Goal: Task Accomplishment & Management: Use online tool/utility

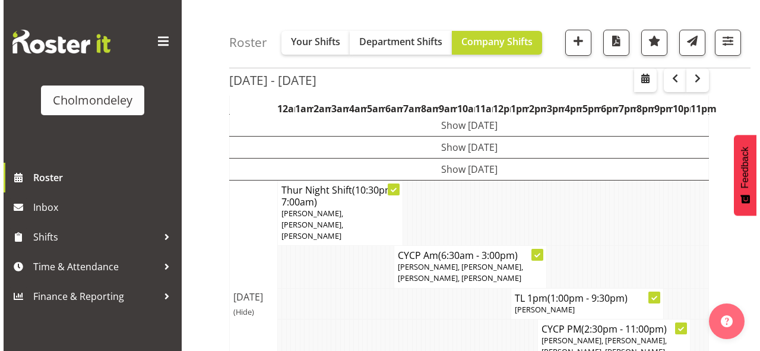
scroll to position [142, 0]
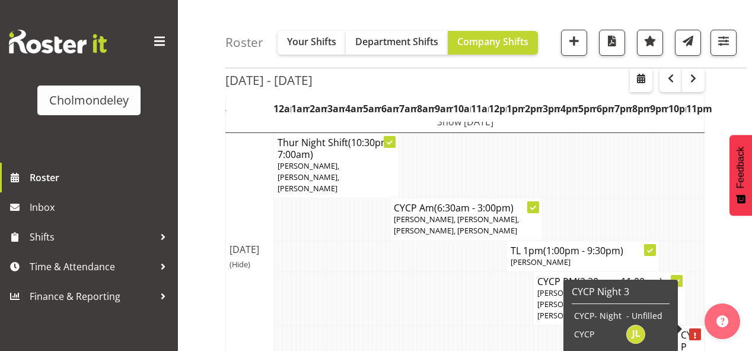
click at [693, 335] on h4 "CYCP Night 3" at bounding box center [691, 352] width 20 height 47
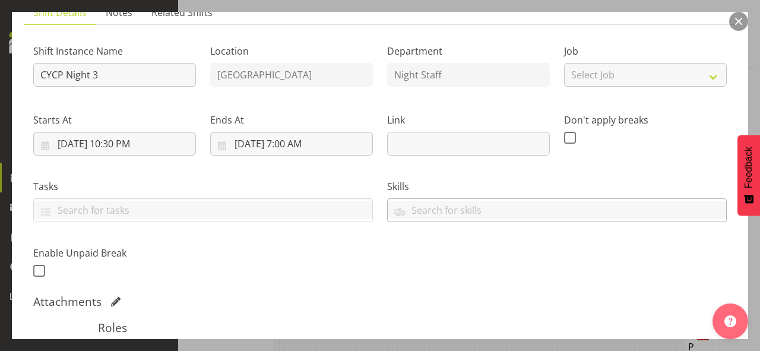
scroll to position [285, 0]
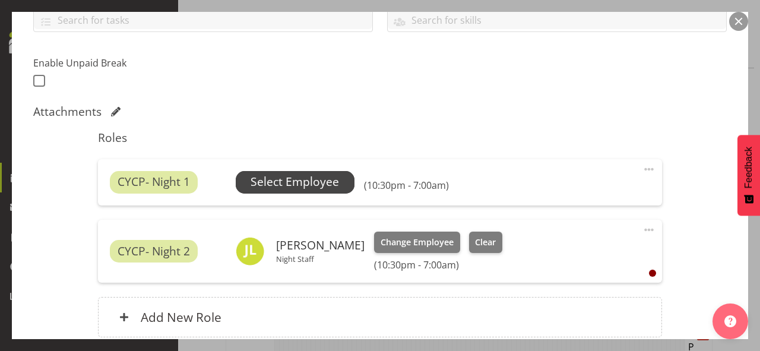
click at [323, 175] on span "Select Employee" at bounding box center [294, 181] width 88 height 17
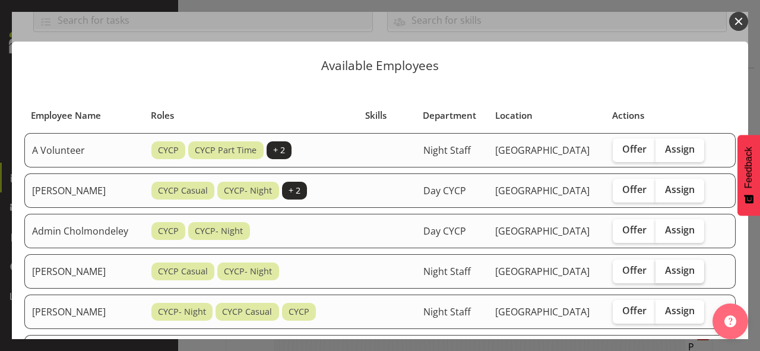
click at [672, 261] on label "Assign" at bounding box center [679, 271] width 49 height 24
click at [663, 266] on input "Assign" at bounding box center [659, 270] width 8 height 8
checkbox input "true"
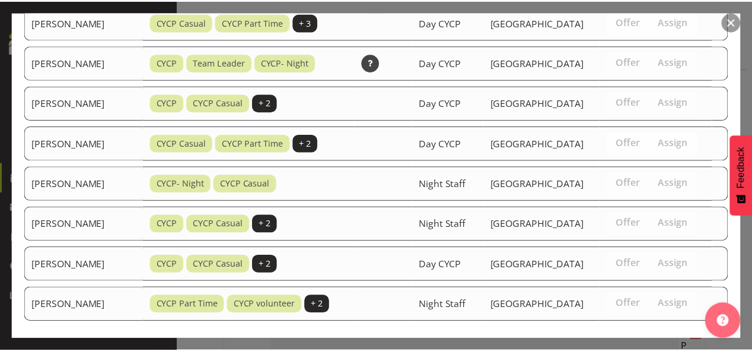
scroll to position [579, 0]
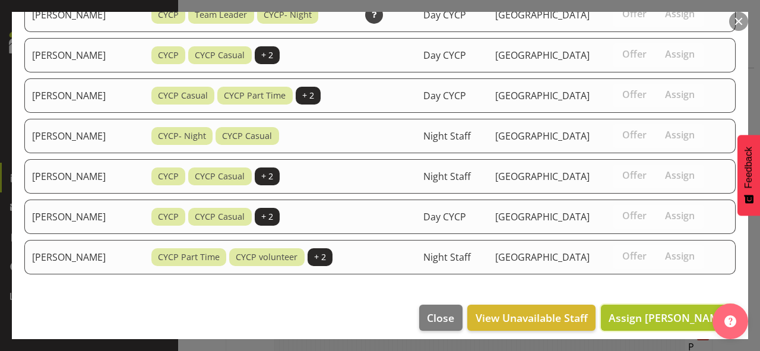
click at [664, 310] on span "Assign [PERSON_NAME]" at bounding box center [668, 317] width 120 height 14
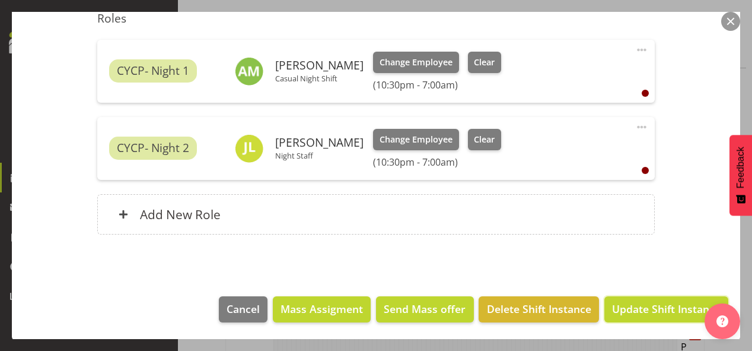
click at [664, 304] on span "Update Shift Instance" at bounding box center [666, 308] width 109 height 15
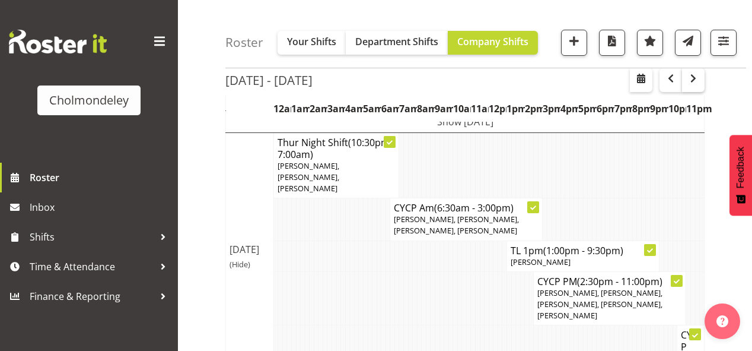
scroll to position [95, 0]
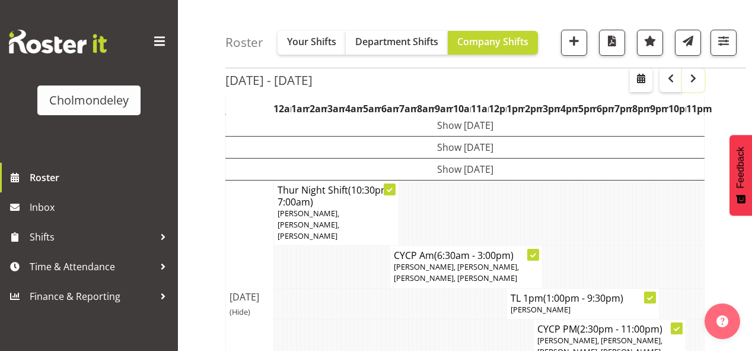
click at [696, 80] on span "button" at bounding box center [694, 78] width 14 height 14
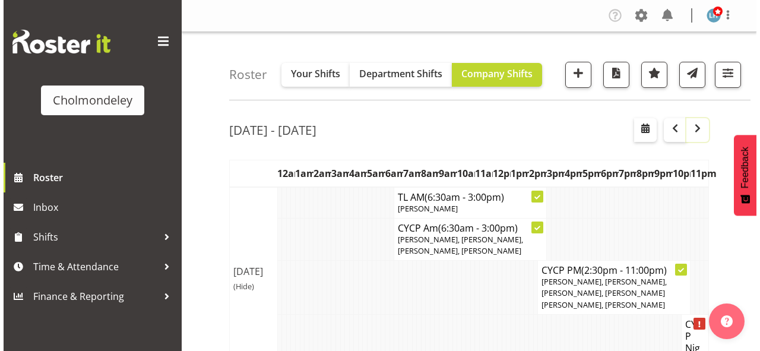
scroll to position [95, 0]
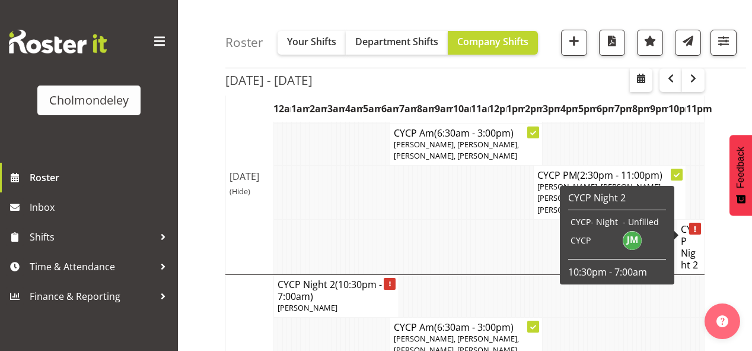
click at [689, 229] on h4 "CYCP Night 2" at bounding box center [691, 246] width 20 height 47
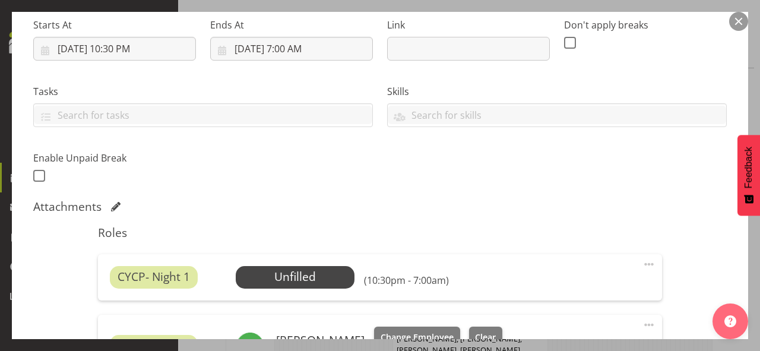
scroll to position [332, 0]
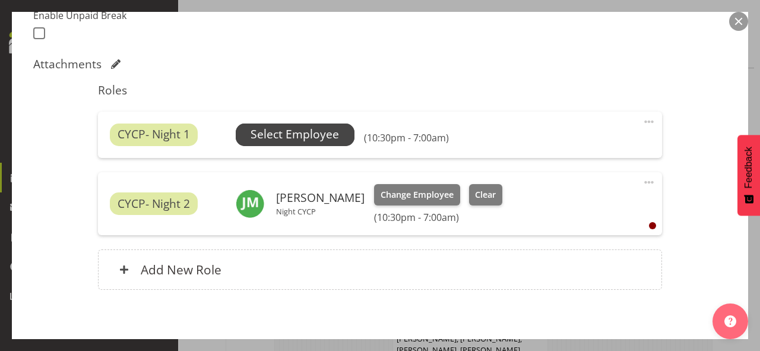
click at [295, 134] on span "Select Employee" at bounding box center [294, 134] width 88 height 17
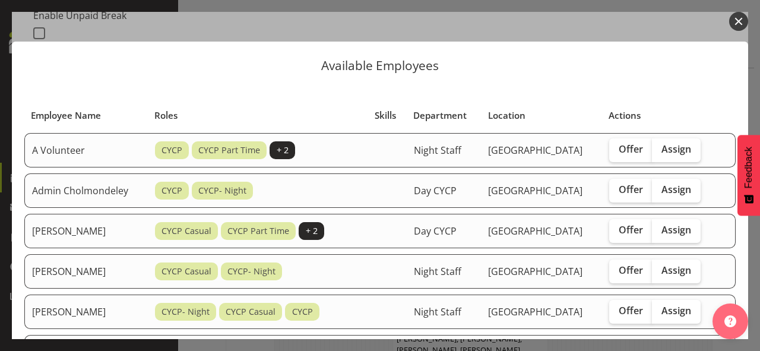
scroll to position [47, 0]
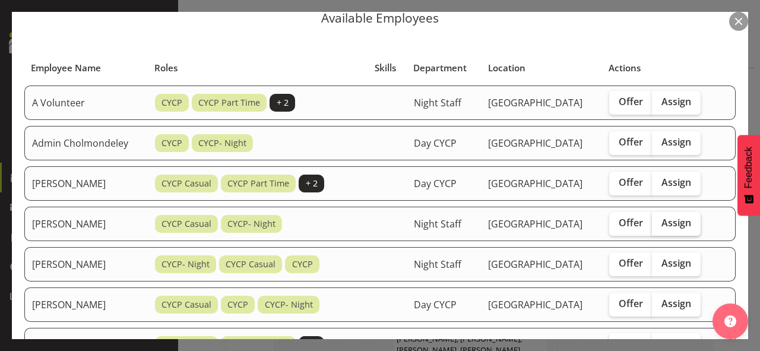
click at [691, 224] on span "Assign" at bounding box center [676, 223] width 30 height 12
click at [659, 224] on input "Assign" at bounding box center [656, 223] width 8 height 8
checkbox input "true"
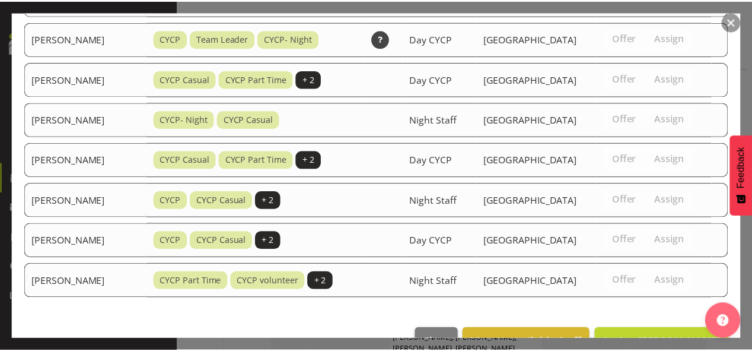
scroll to position [499, 0]
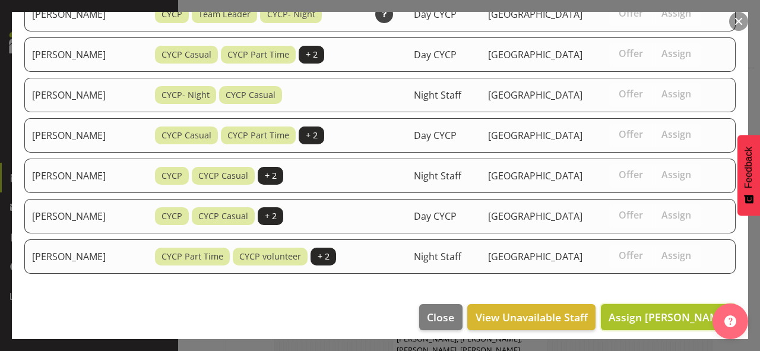
click at [658, 310] on span "Assign [PERSON_NAME]" at bounding box center [668, 317] width 120 height 14
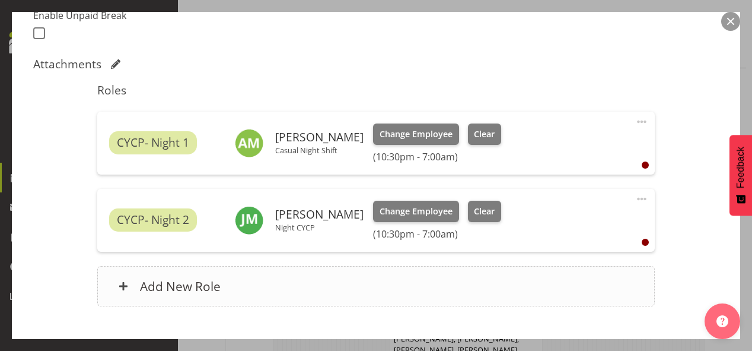
scroll to position [404, 0]
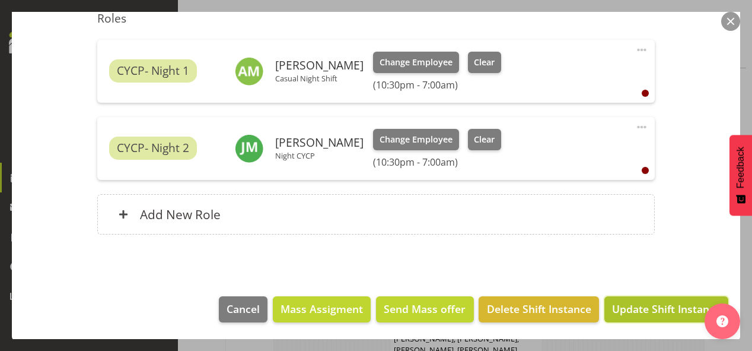
click at [648, 303] on span "Update Shift Instance" at bounding box center [666, 308] width 109 height 15
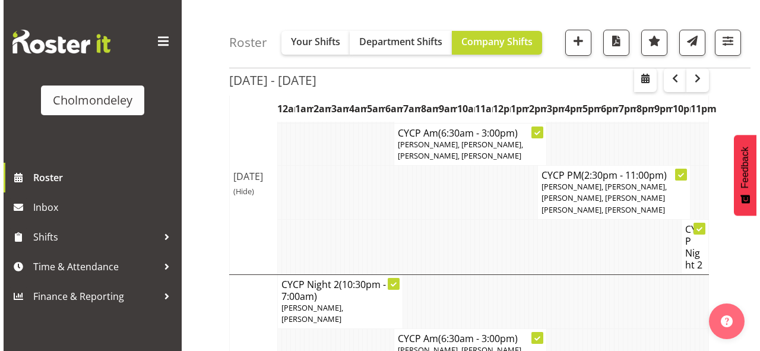
scroll to position [285, 0]
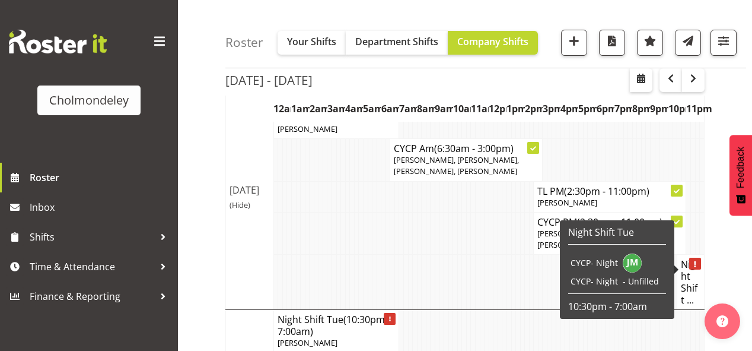
click at [693, 269] on h4 "Night Shift ..." at bounding box center [691, 281] width 20 height 47
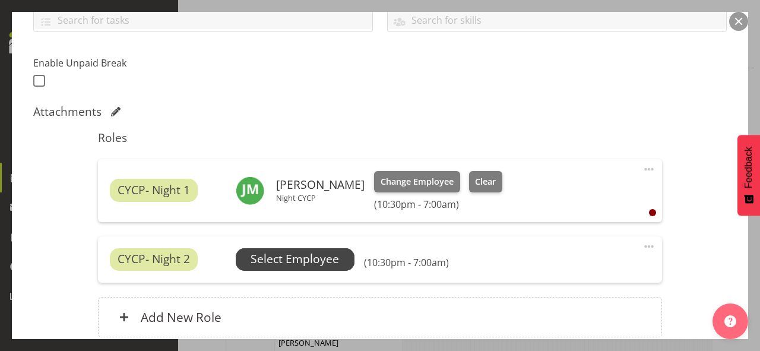
click at [309, 253] on span "Select Employee" at bounding box center [294, 258] width 88 height 17
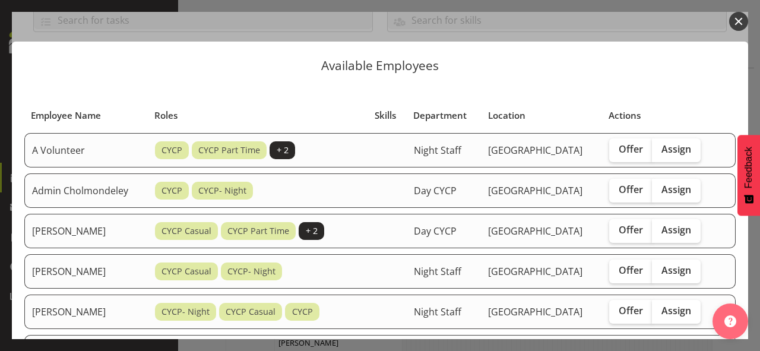
scroll to position [47, 0]
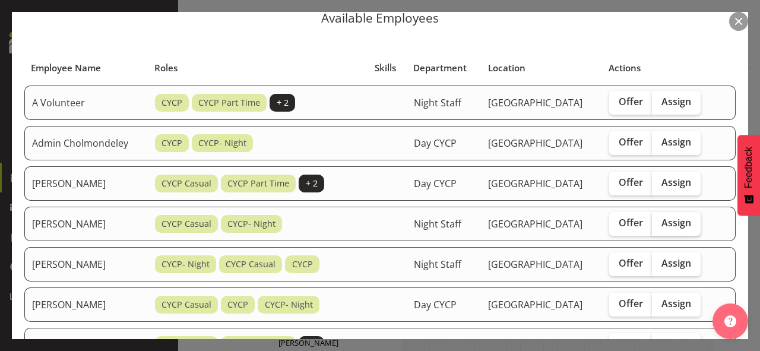
click at [698, 223] on label "Assign" at bounding box center [676, 224] width 49 height 24
click at [659, 223] on input "Assign" at bounding box center [656, 223] width 8 height 8
checkbox input "true"
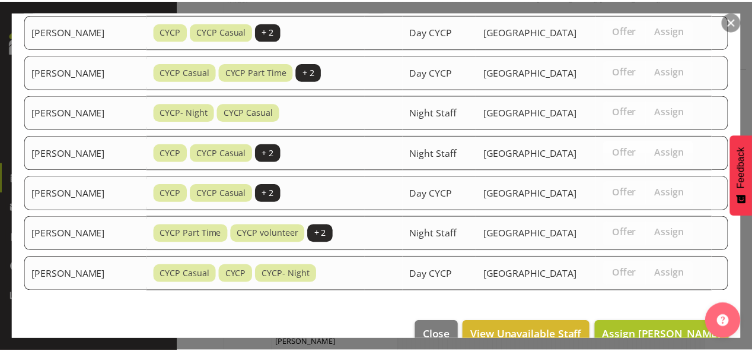
scroll to position [539, 0]
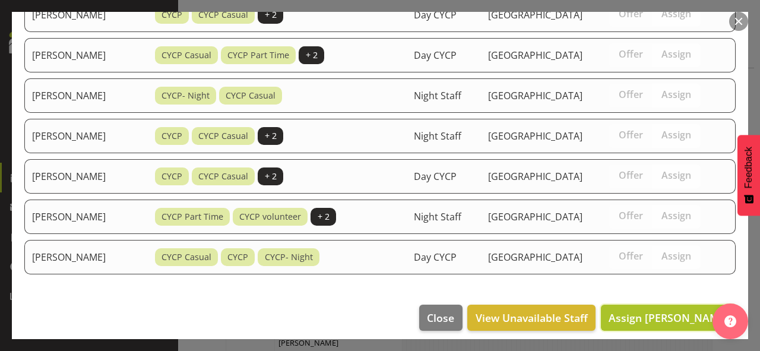
click at [672, 311] on span "Assign [PERSON_NAME]" at bounding box center [668, 317] width 120 height 14
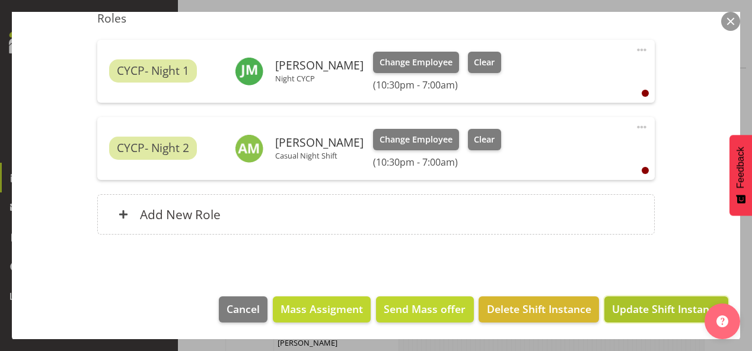
click at [628, 311] on span "Update Shift Instance" at bounding box center [666, 308] width 109 height 15
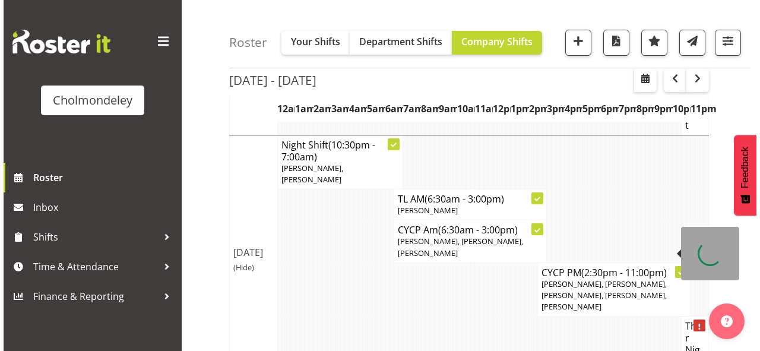
scroll to position [755, 0]
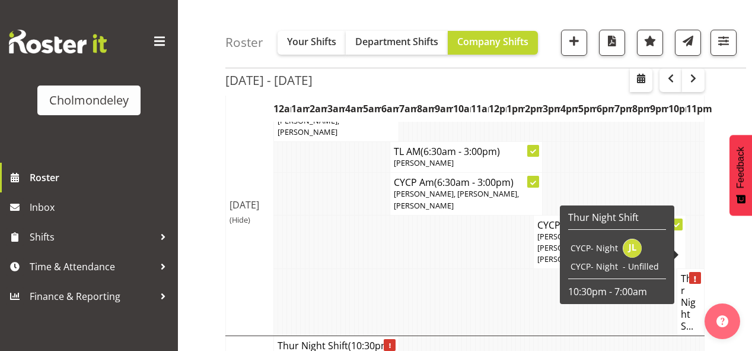
click at [690, 272] on h4 "Thur Night S..." at bounding box center [691, 301] width 20 height 59
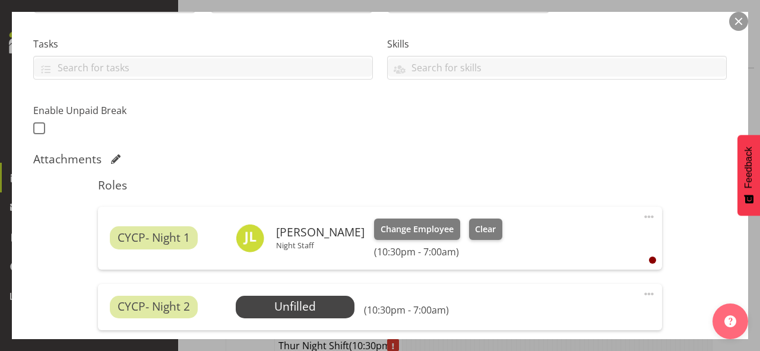
scroll to position [285, 0]
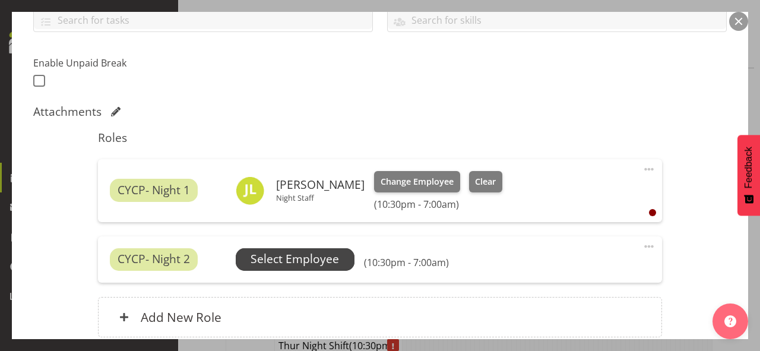
click at [307, 259] on span "Select Employee" at bounding box center [294, 258] width 88 height 17
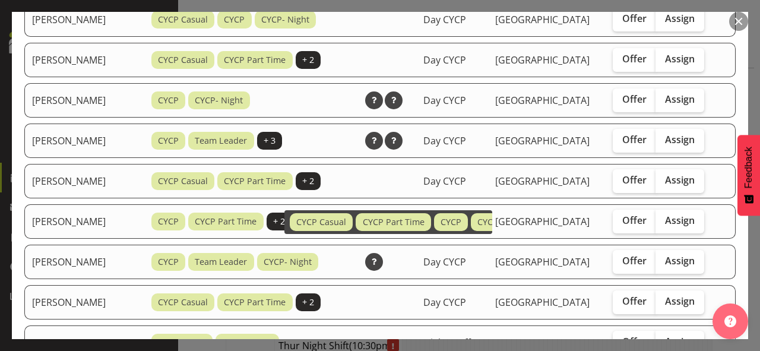
scroll to position [380, 0]
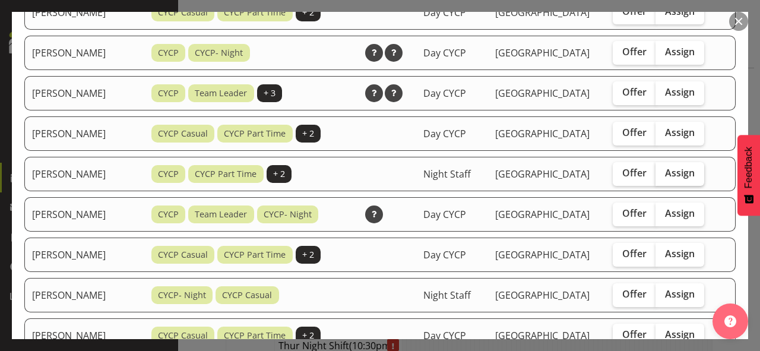
click at [686, 167] on span "Assign" at bounding box center [680, 173] width 30 height 12
click at [663, 169] on input "Assign" at bounding box center [659, 173] width 8 height 8
checkbox input "true"
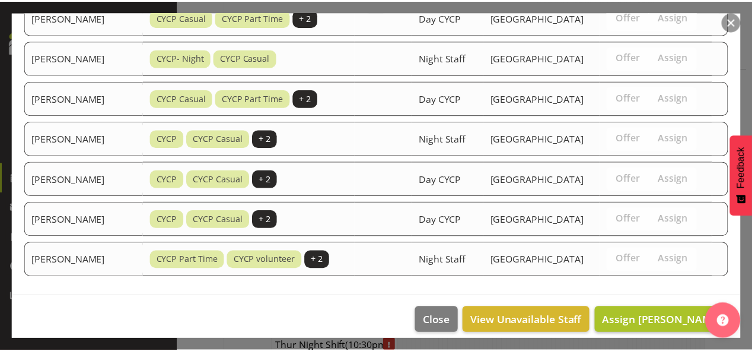
scroll to position [619, 0]
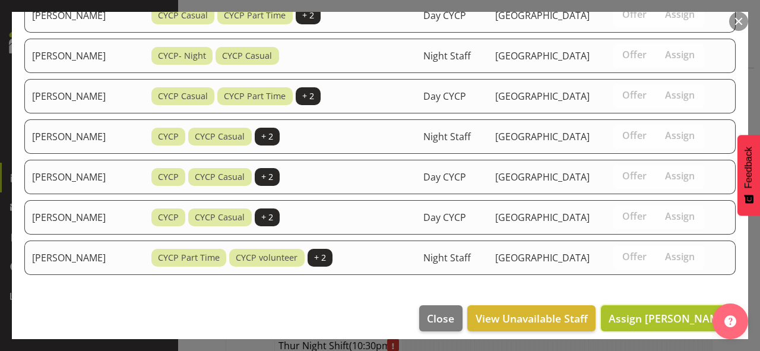
click at [674, 311] on span "Assign [PERSON_NAME]" at bounding box center [668, 318] width 120 height 14
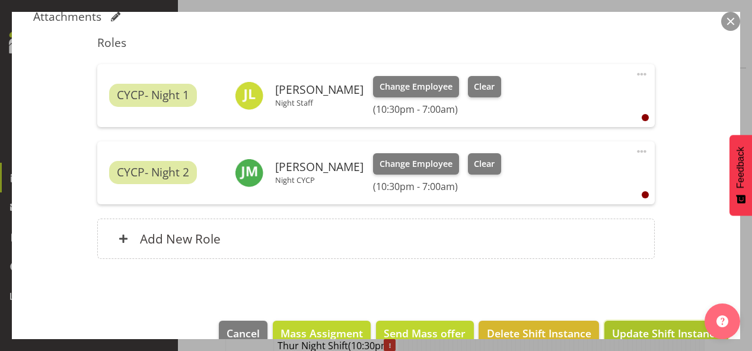
click at [649, 331] on span "Update Shift Instance" at bounding box center [666, 332] width 109 height 15
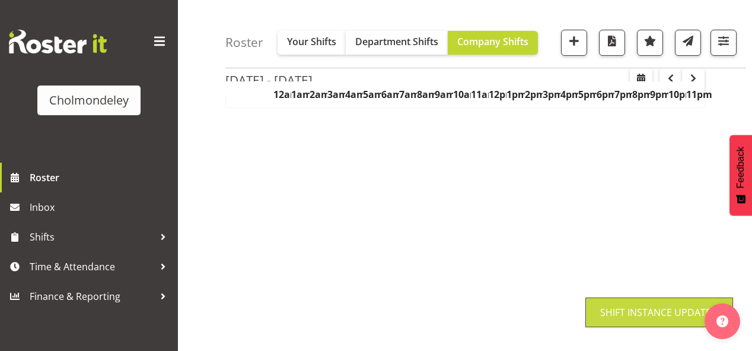
scroll to position [233, 0]
